Goal: Transaction & Acquisition: Purchase product/service

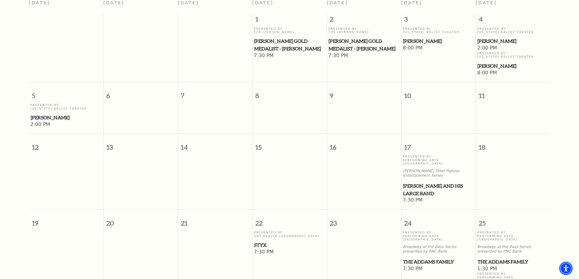
scroll to position [206, 0]
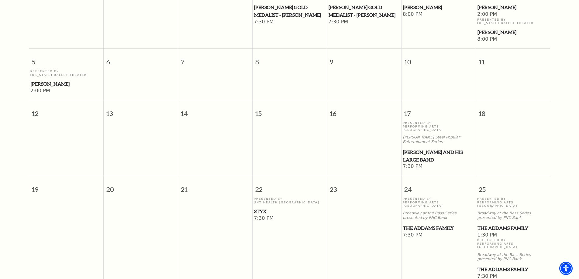
click at [430, 149] on span "Lyle Lovett and his Large Band" at bounding box center [438, 156] width 71 height 15
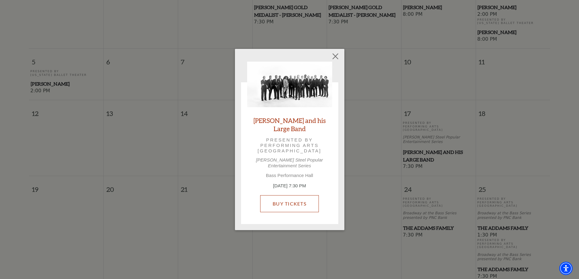
click at [284, 206] on link "Buy Tickets" at bounding box center [289, 203] width 59 height 17
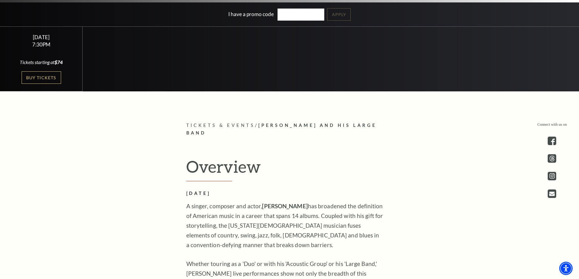
scroll to position [243, 0]
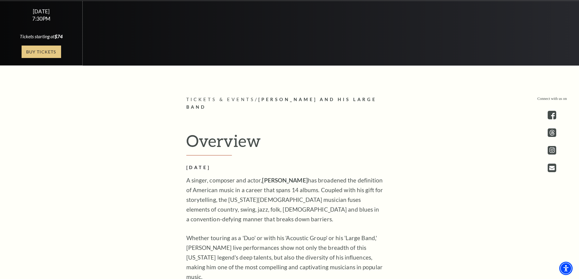
click at [50, 52] on link "Buy Tickets" at bounding box center [42, 52] width 40 height 12
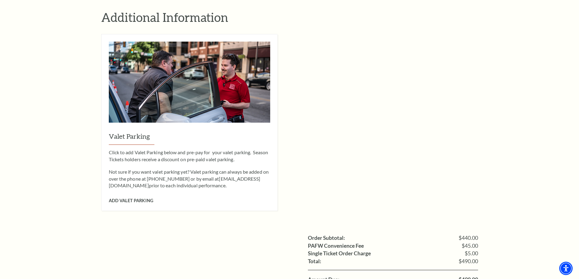
scroll to position [668, 0]
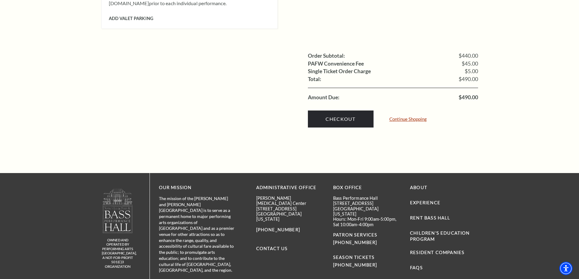
click at [411, 117] on link "Continue Shopping" at bounding box center [407, 119] width 37 height 5
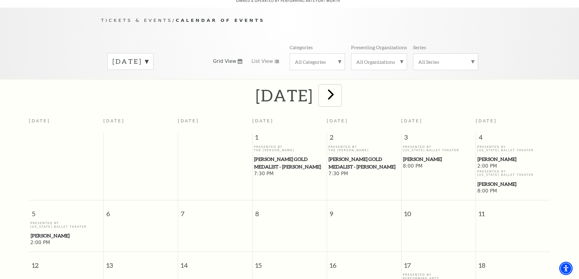
click at [339, 88] on span "next" at bounding box center [330, 94] width 17 height 17
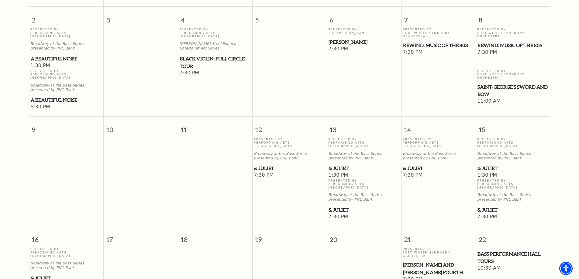
scroll to position [236, 0]
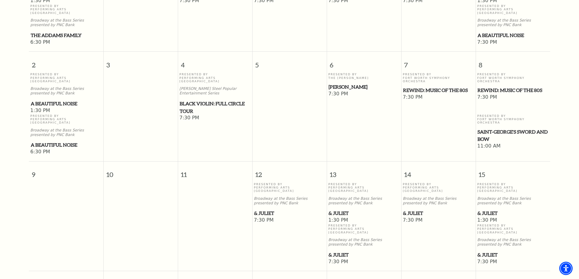
click at [488, 251] on span "& Juliet" at bounding box center [512, 255] width 71 height 8
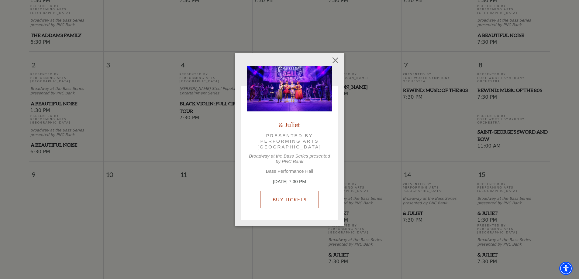
click at [290, 191] on link "Buy Tickets" at bounding box center [289, 199] width 59 height 17
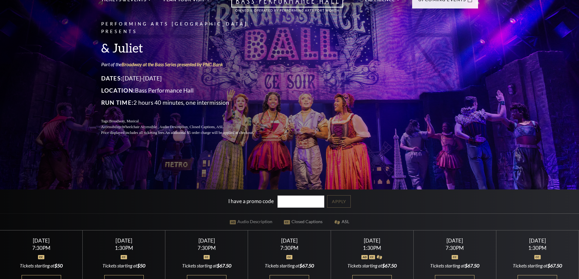
scroll to position [91, 0]
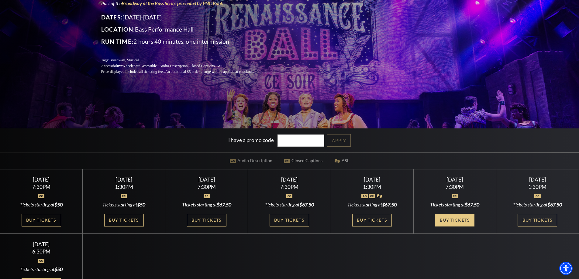
click at [461, 221] on link "Buy Tickets" at bounding box center [455, 220] width 40 height 12
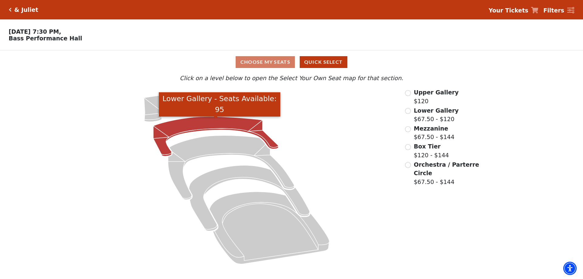
click at [230, 122] on icon "Lower Gallery - Seats Available: 95" at bounding box center [215, 137] width 125 height 40
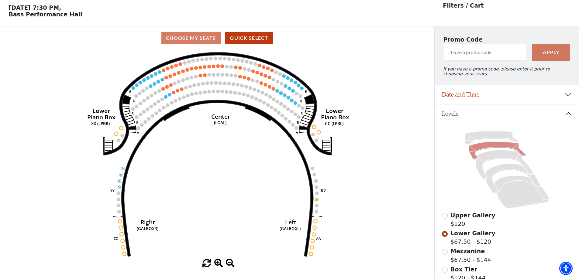
scroll to position [28, 0]
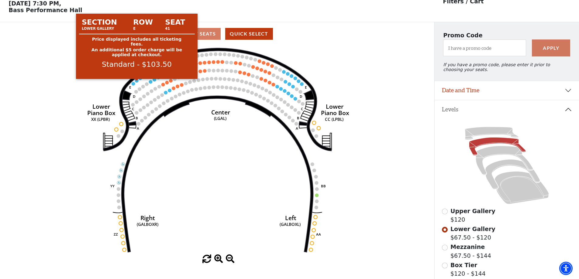
click at [136, 83] on circle at bounding box center [137, 81] width 4 height 4
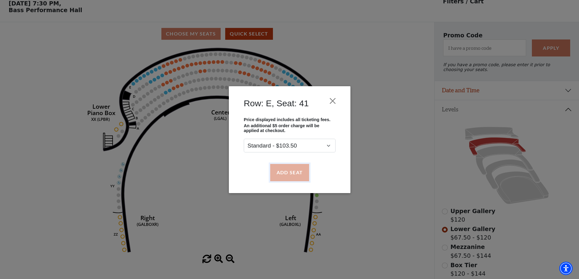
click at [295, 178] on button "Add Seat" at bounding box center [289, 172] width 39 height 17
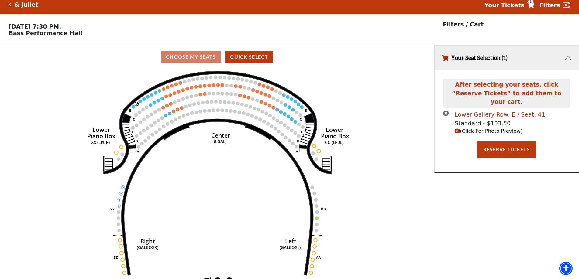
scroll to position [0, 0]
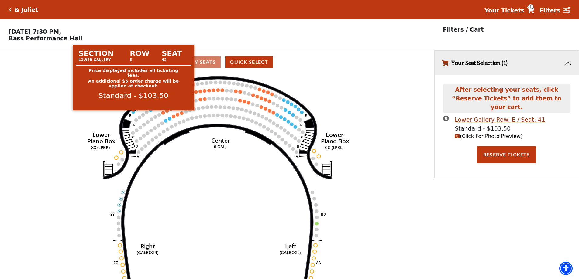
click at [135, 114] on circle at bounding box center [134, 112] width 4 height 4
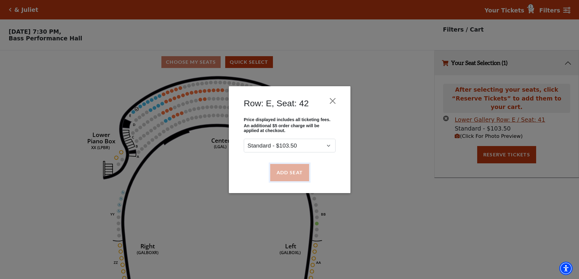
click at [283, 170] on button "Add Seat" at bounding box center [289, 172] width 39 height 17
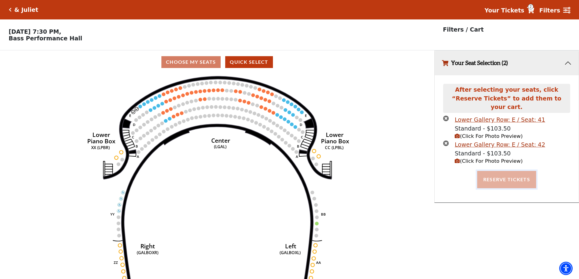
click at [492, 177] on button "Reserve Tickets" at bounding box center [506, 179] width 59 height 17
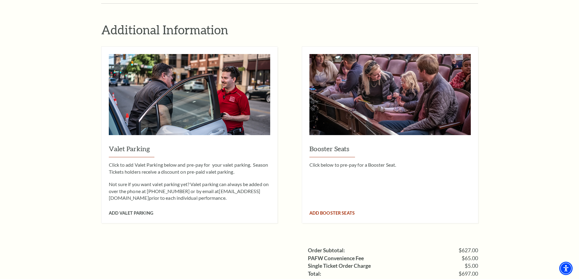
scroll to position [608, 0]
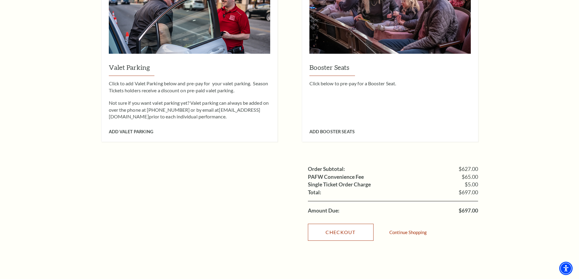
click at [337, 224] on link "Checkout" at bounding box center [341, 232] width 66 height 17
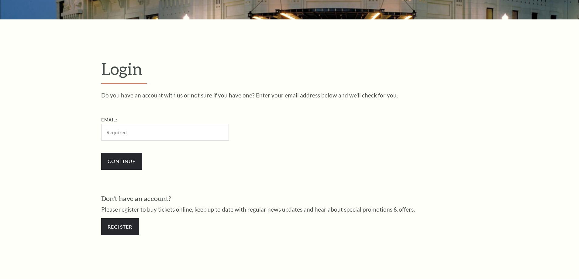
scroll to position [203, 0]
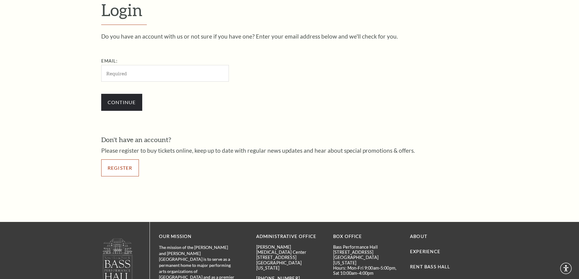
click at [126, 166] on link "Register" at bounding box center [120, 168] width 38 height 17
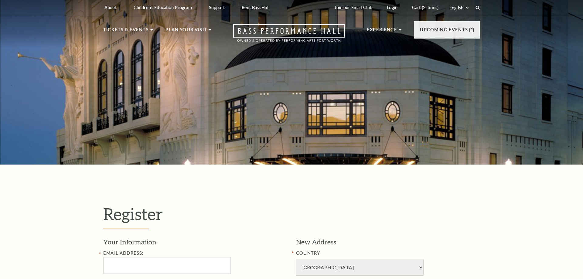
select select "1"
select select "TX"
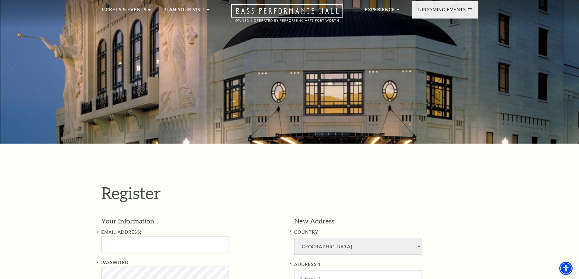
scroll to position [122, 0]
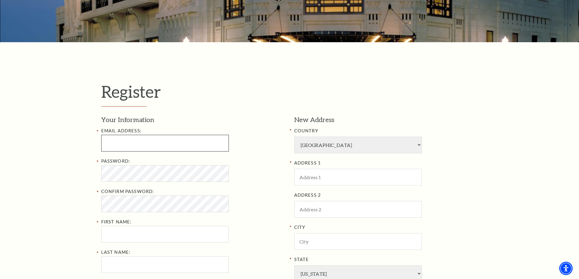
click at [146, 144] on input "Email Address:" at bounding box center [165, 143] width 128 height 17
paste input "[EMAIL_ADDRESS][DOMAIN_NAME]"
type input "iqomuwoyox410@gmail.com"
click at [117, 232] on input "First Name:" at bounding box center [165, 234] width 128 height 17
paste input "Richard Martin"
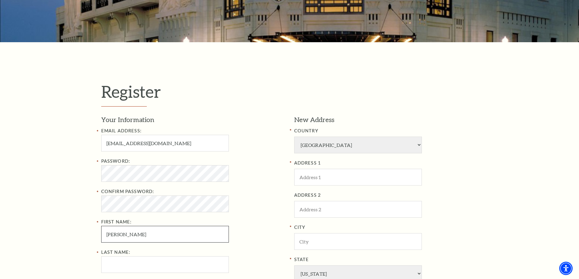
drag, startPoint x: 124, startPoint y: 234, endPoint x: 159, endPoint y: 257, distance: 41.2
click at [211, 253] on div "Email Address: iqomuwoyox410@gmail.com Password: Confirm Password: First Name: …" at bounding box center [193, 215] width 184 height 176
type input "Richard"
click at [144, 260] on input "Last Name:" at bounding box center [165, 264] width 128 height 17
paste input "Martin"
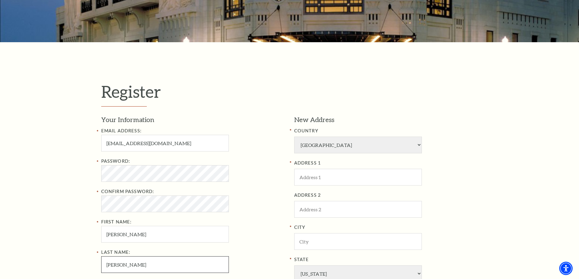
type input "Martin"
click at [143, 235] on input "Richard" at bounding box center [165, 234] width 128 height 17
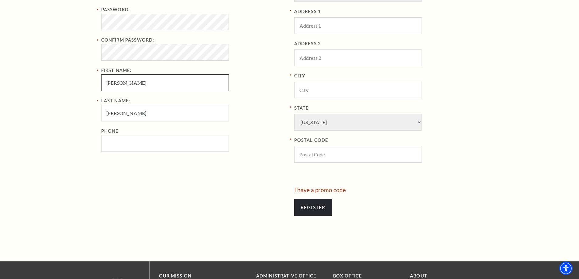
scroll to position [273, 0]
type input "Richard"
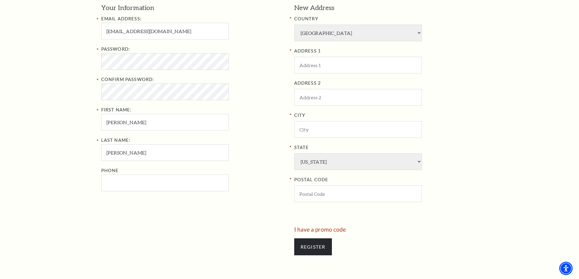
scroll to position [243, 0]
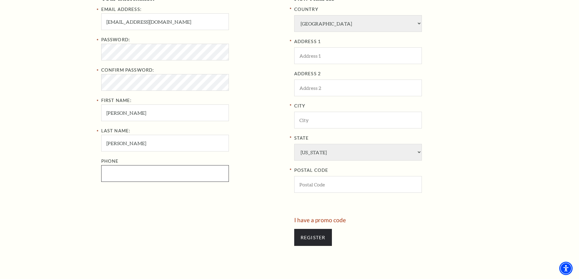
click at [143, 181] on input "Phone" at bounding box center [165, 173] width 128 height 17
paste input "8172122690"
type input "817-212-2690"
click at [370, 54] on input "ADDRESS 1" at bounding box center [358, 55] width 128 height 17
paste input "1121 E Bowie St"
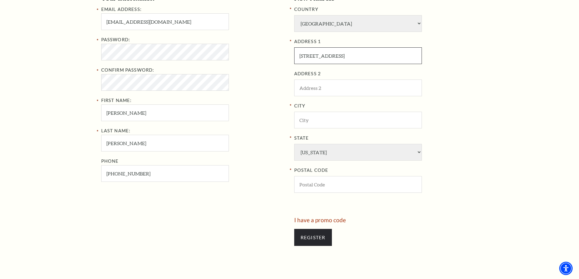
type input "1121 E Bowie St"
click at [317, 119] on input "City" at bounding box center [358, 120] width 128 height 17
paste input "Fort Worth"
type input "Fort Worth"
click at [324, 151] on select "Alabama Alaska American Embassy American Embassy American Samoa Arizona Arkansa…" at bounding box center [358, 152] width 128 height 17
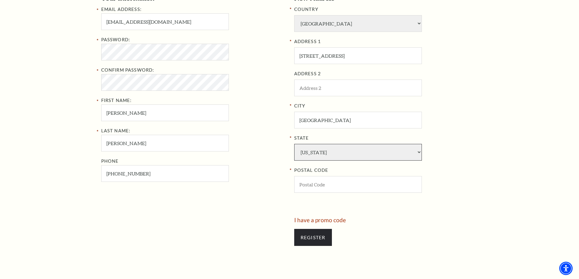
click at [294, 144] on select "Alabama Alaska American Embassy American Embassy American Samoa Arizona Arkansa…" at bounding box center [358, 152] width 128 height 17
click at [315, 187] on input "POSTAL CODE" at bounding box center [358, 184] width 128 height 17
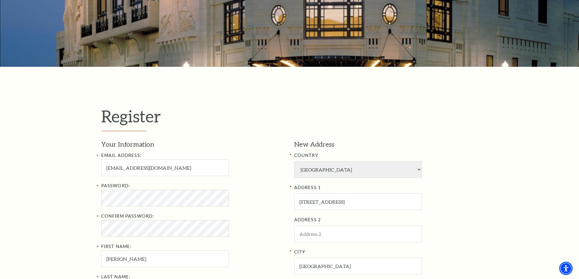
scroll to position [304, 0]
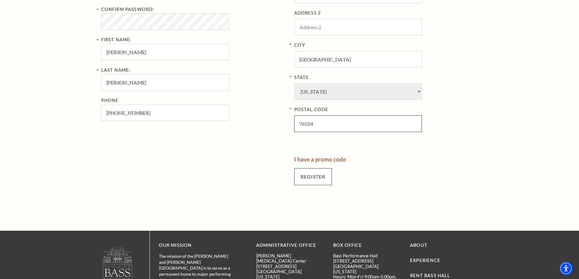
type input "76104"
click at [315, 179] on input "Register" at bounding box center [313, 176] width 38 height 17
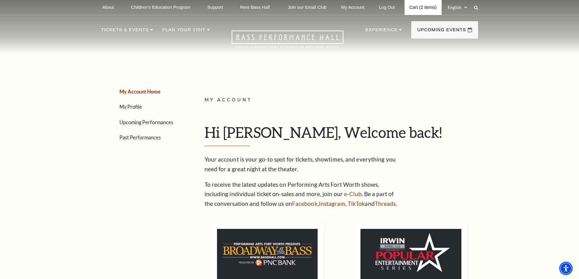
click at [425, 9] on link "Cart (2 items)" at bounding box center [422, 7] width 37 height 15
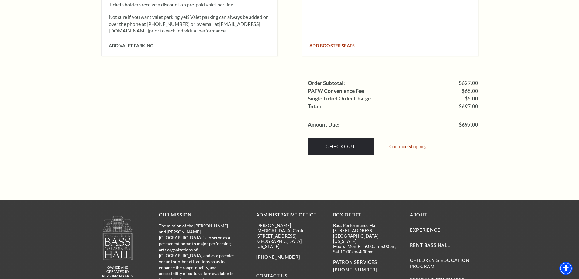
scroll to position [699, 0]
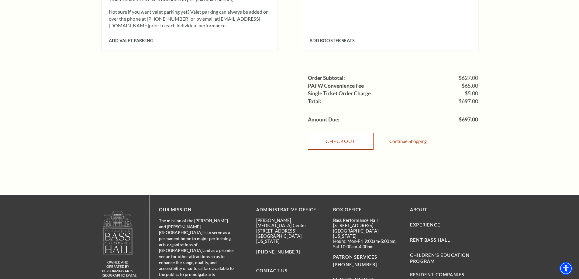
click at [354, 133] on link "Checkout" at bounding box center [341, 141] width 66 height 17
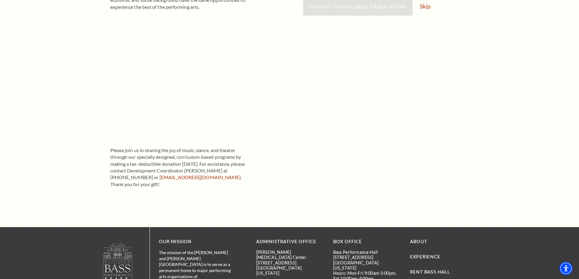
scroll to position [91, 0]
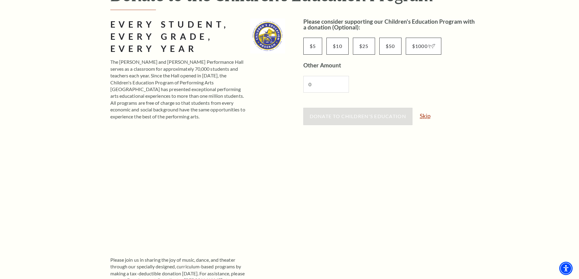
click at [424, 118] on link "Skip" at bounding box center [425, 116] width 11 height 6
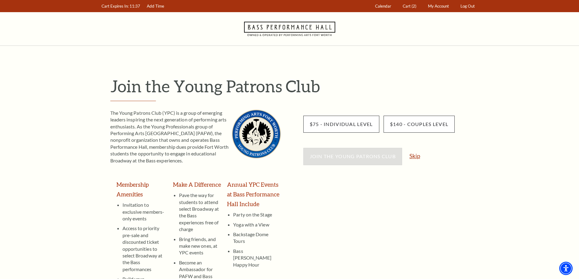
click at [411, 156] on link "Skip" at bounding box center [414, 156] width 11 height 6
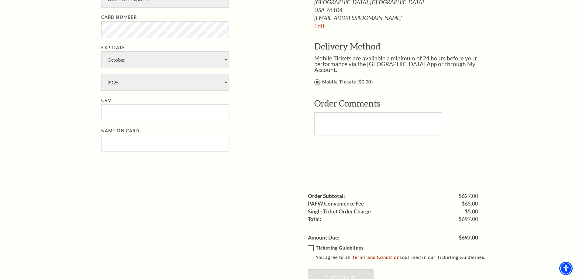
scroll to position [425, 0]
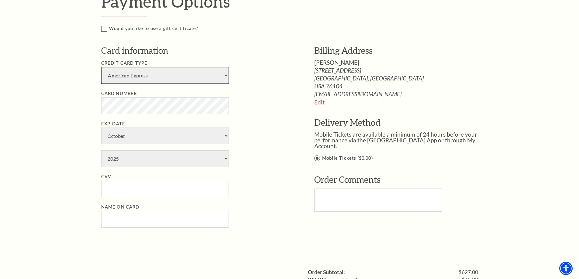
click at [159, 71] on select "American Express Visa Master Card Discover" at bounding box center [165, 75] width 128 height 17
select select "24"
click at [101, 67] on select "American Express Visa Master Card Discover" at bounding box center [165, 75] width 128 height 17
click at [132, 137] on select "January February March April May June July August September October November De…" at bounding box center [165, 136] width 128 height 17
select select "8"
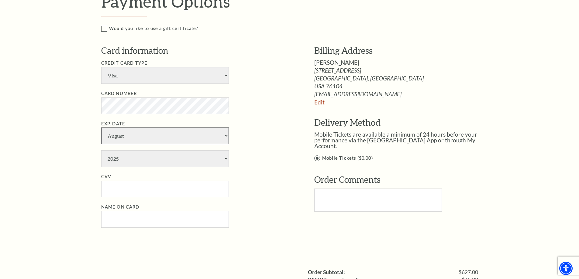
click at [101, 128] on select "January February March April May June July August September October November De…" at bounding box center [165, 136] width 128 height 17
click at [131, 159] on select "2025 2026 2027 2028 2029 2030 2031 2032 2033 2034" at bounding box center [165, 158] width 128 height 17
select select "2033"
click at [101, 150] on select "2025 2026 2027 2028 2029 2030 2031 2032 2033 2034" at bounding box center [165, 158] width 128 height 17
click at [130, 193] on input "CVV" at bounding box center [165, 189] width 128 height 17
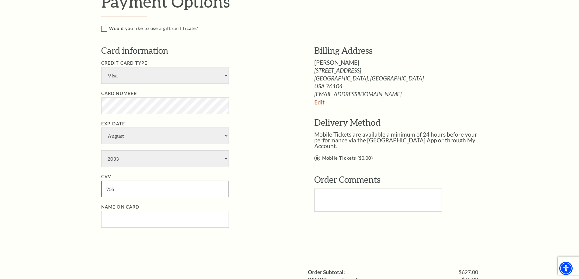
type input "755"
click at [153, 220] on input "Name on Card" at bounding box center [165, 219] width 128 height 17
paste input "Richard Martin"
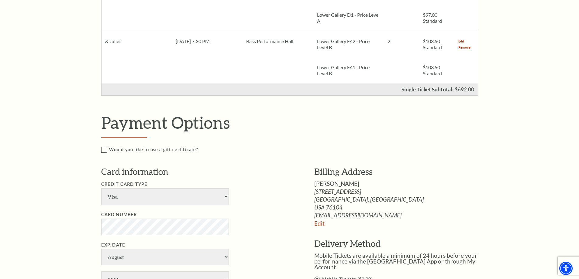
scroll to position [273, 0]
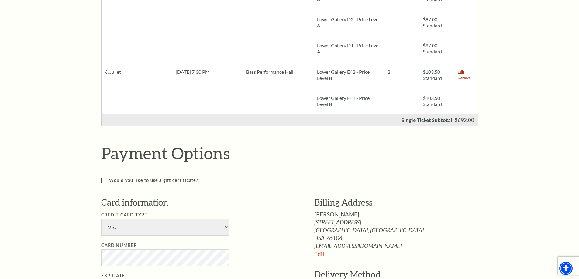
type input "Richard Martin"
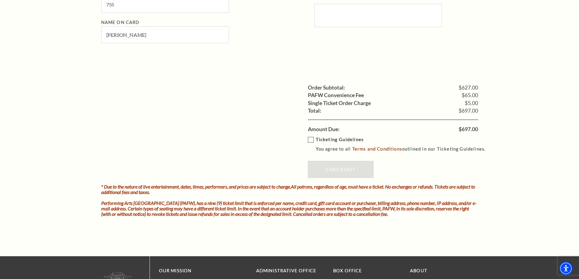
scroll to position [608, 0]
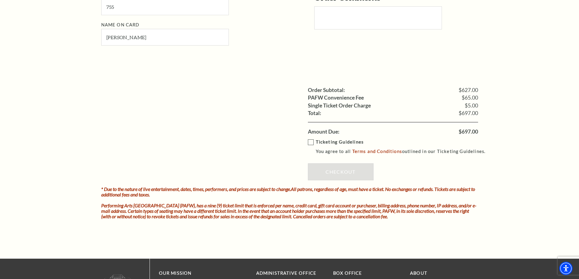
drag, startPoint x: 310, startPoint y: 142, endPoint x: 312, endPoint y: 145, distance: 4.2
click at [310, 142] on label "Ticketing Guidelines You agree to all Terms and Conditions outlined in our Tick…" at bounding box center [399, 147] width 183 height 17
click at [0, 0] on input "Ticketing Guidelines You agree to all Terms and Conditions outlined in our Tick…" at bounding box center [0, 0] width 0 height 0
click at [328, 172] on link "Checkout" at bounding box center [341, 171] width 66 height 17
